Goal: Task Accomplishment & Management: Use online tool/utility

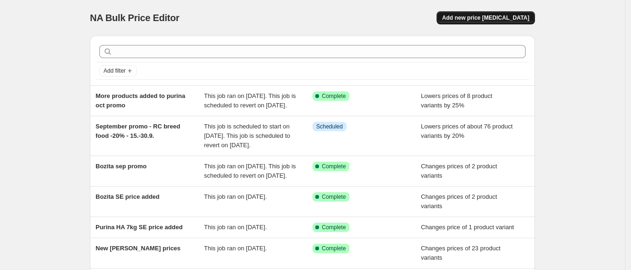
click at [521, 15] on span "Add new price [MEDICAL_DATA]" at bounding box center [485, 17] width 87 height 7
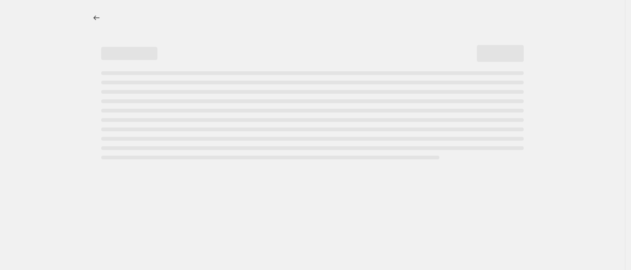
select select "percentage"
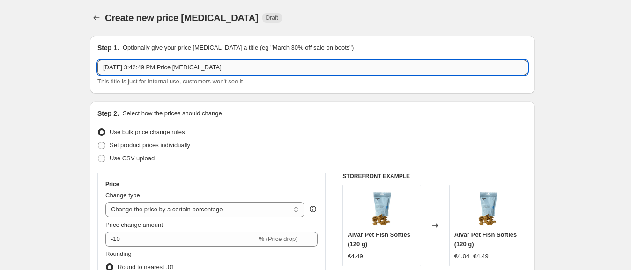
click at [228, 68] on input "[DATE] 3:42:49 PM Price [MEDICAL_DATA]" at bounding box center [312, 67] width 430 height 15
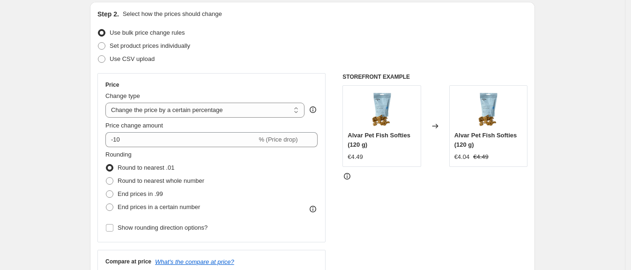
scroll to position [100, 0]
type input "Mush prices"
click at [105, 43] on span at bounding box center [101, 44] width 7 height 7
click at [98, 42] on input "Set product prices individually" at bounding box center [98, 41] width 0 height 0
radio input "true"
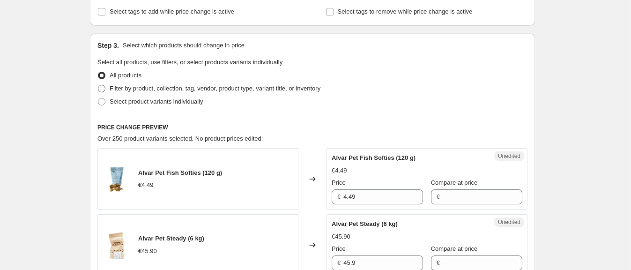
scroll to position [169, 0]
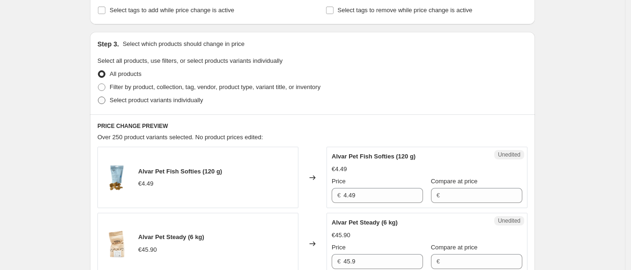
click at [108, 95] on label "Select product variants individually" at bounding box center [149, 100] width 105 height 13
click at [98, 97] on input "Select product variants individually" at bounding box center [98, 97] width 0 height 0
radio input "true"
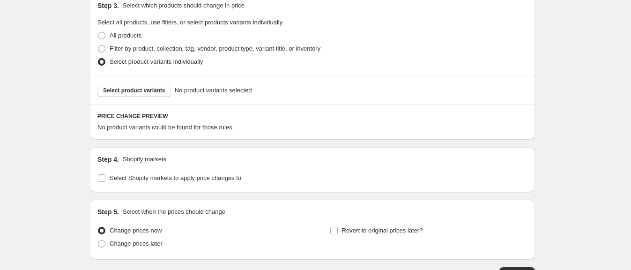
scroll to position [211, 0]
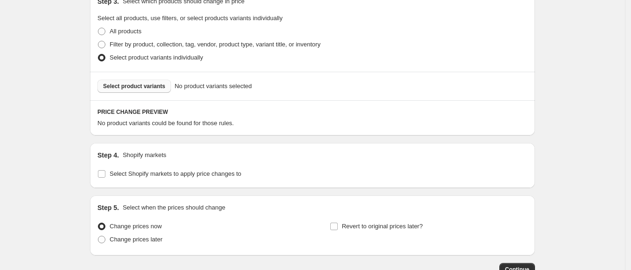
click at [147, 86] on span "Select product variants" at bounding box center [134, 85] width 62 height 7
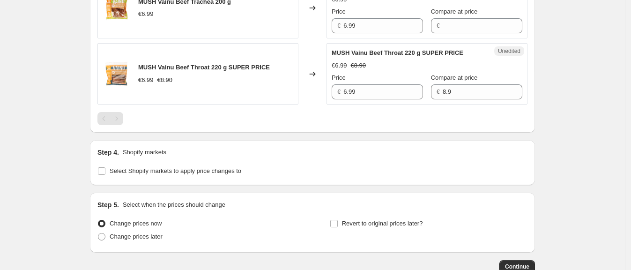
scroll to position [426, 0]
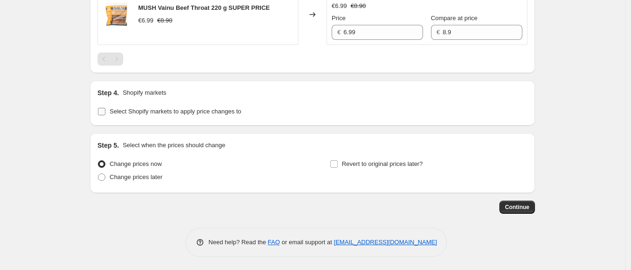
click at [105, 110] on input "Select Shopify markets to apply price changes to" at bounding box center [101, 111] width 7 height 7
checkbox input "true"
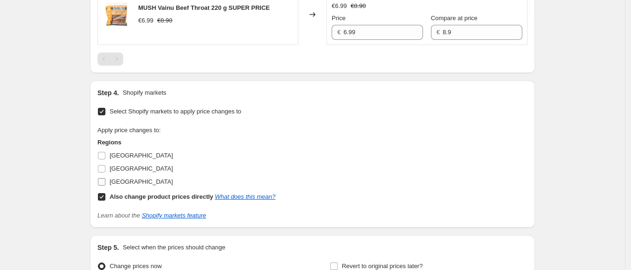
click at [115, 181] on span "[GEOGRAPHIC_DATA]" at bounding box center [141, 181] width 63 height 7
click at [105, 181] on input "[GEOGRAPHIC_DATA]" at bounding box center [101, 181] width 7 height 7
checkbox input "true"
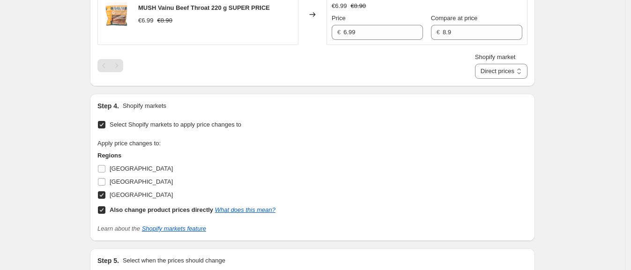
click at [103, 212] on input "Also change product prices directly What does this mean?" at bounding box center [101, 209] width 7 height 7
checkbox input "false"
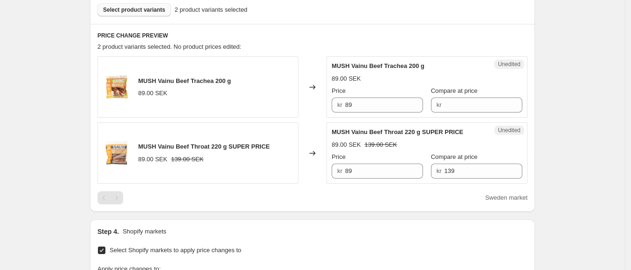
scroll to position [285, 0]
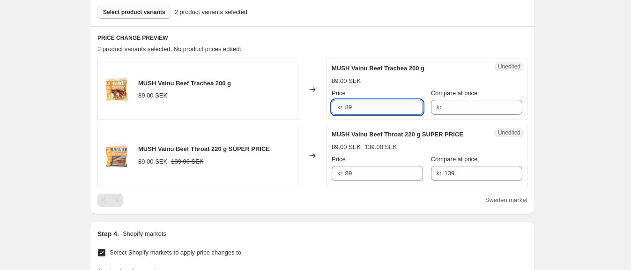
click at [392, 105] on input "89" at bounding box center [384, 107] width 78 height 15
type input "79"
click at [388, 172] on input "89" at bounding box center [384, 173] width 78 height 15
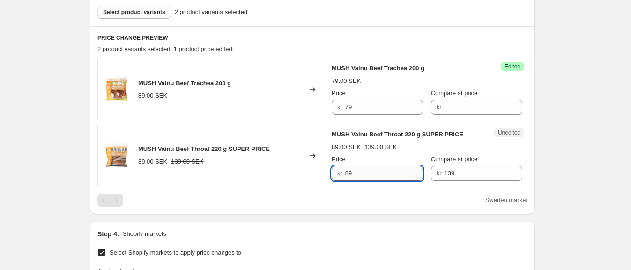
click at [388, 172] on input "89" at bounding box center [384, 173] width 78 height 15
type input "79"
click at [567, 119] on div "Create new price [MEDICAL_DATA]. This page is ready Create new price [MEDICAL_D…" at bounding box center [312, 114] width 625 height 799
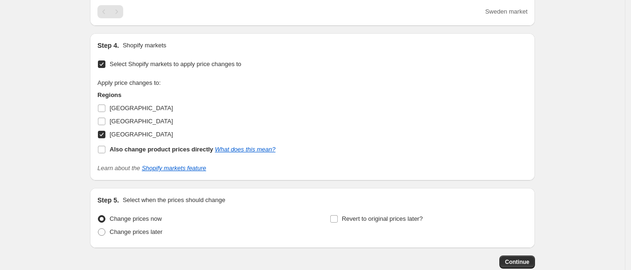
scroll to position [529, 0]
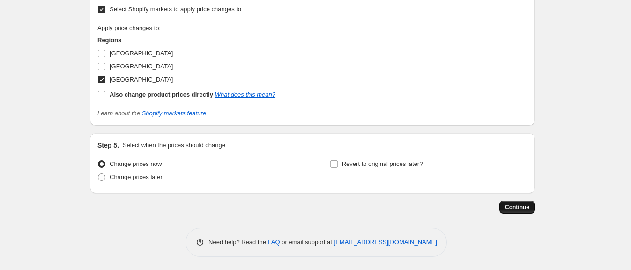
click at [533, 207] on button "Continue" at bounding box center [517, 207] width 36 height 13
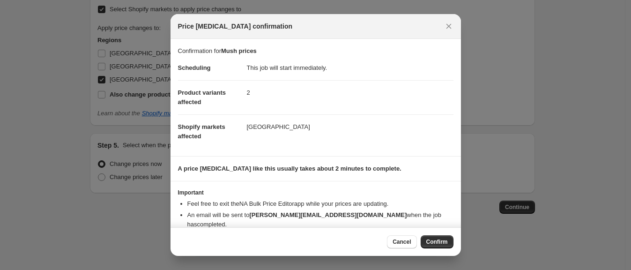
click at [433, 249] on div "Cancel Confirm" at bounding box center [316, 241] width 290 height 29
click at [439, 238] on button "Confirm" at bounding box center [437, 241] width 33 height 13
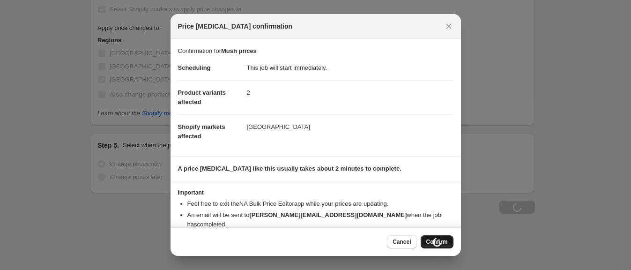
type input "Mush prices"
